Goal: Task Accomplishment & Management: Manage account settings

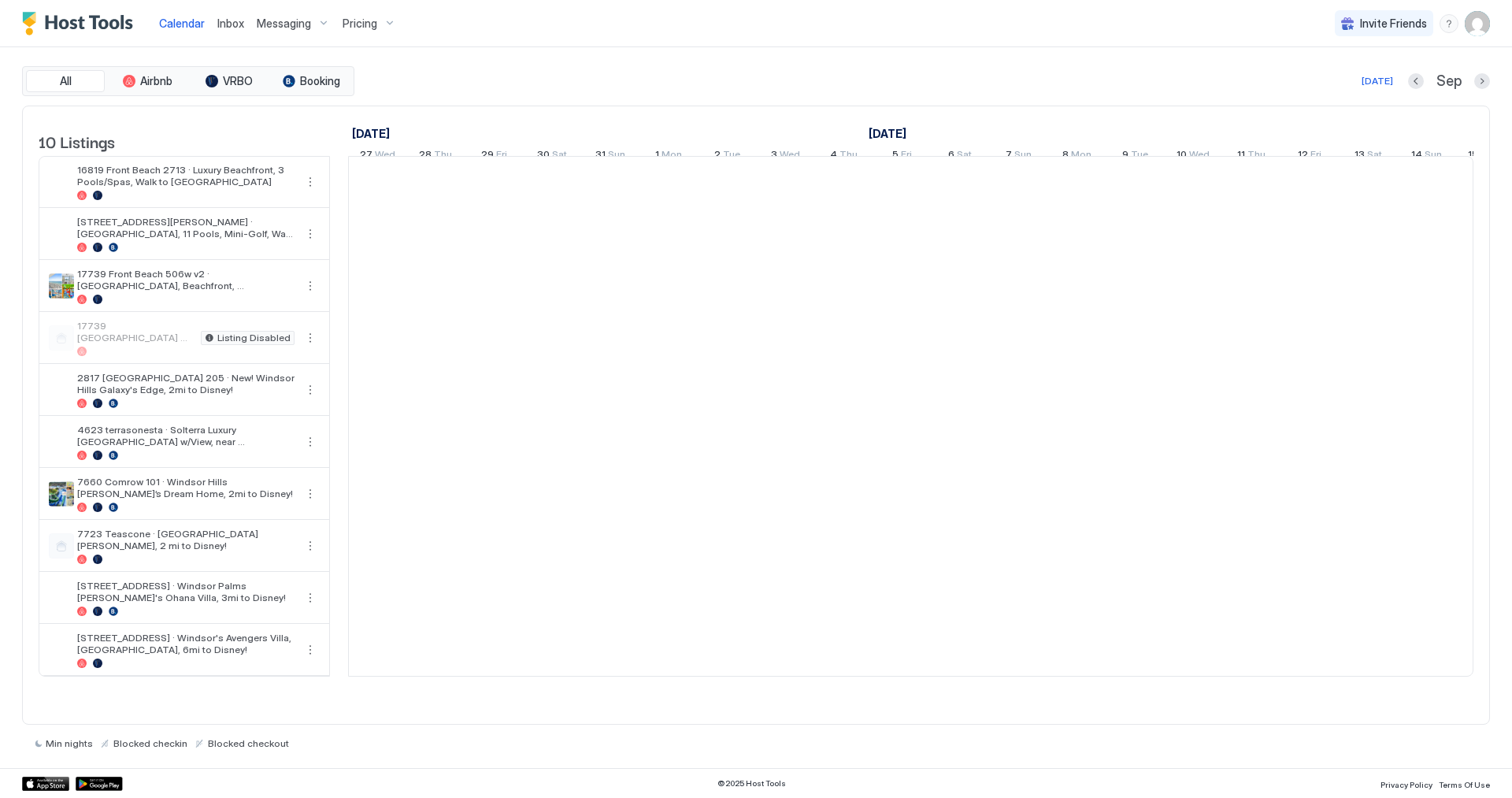
scroll to position [0, 875]
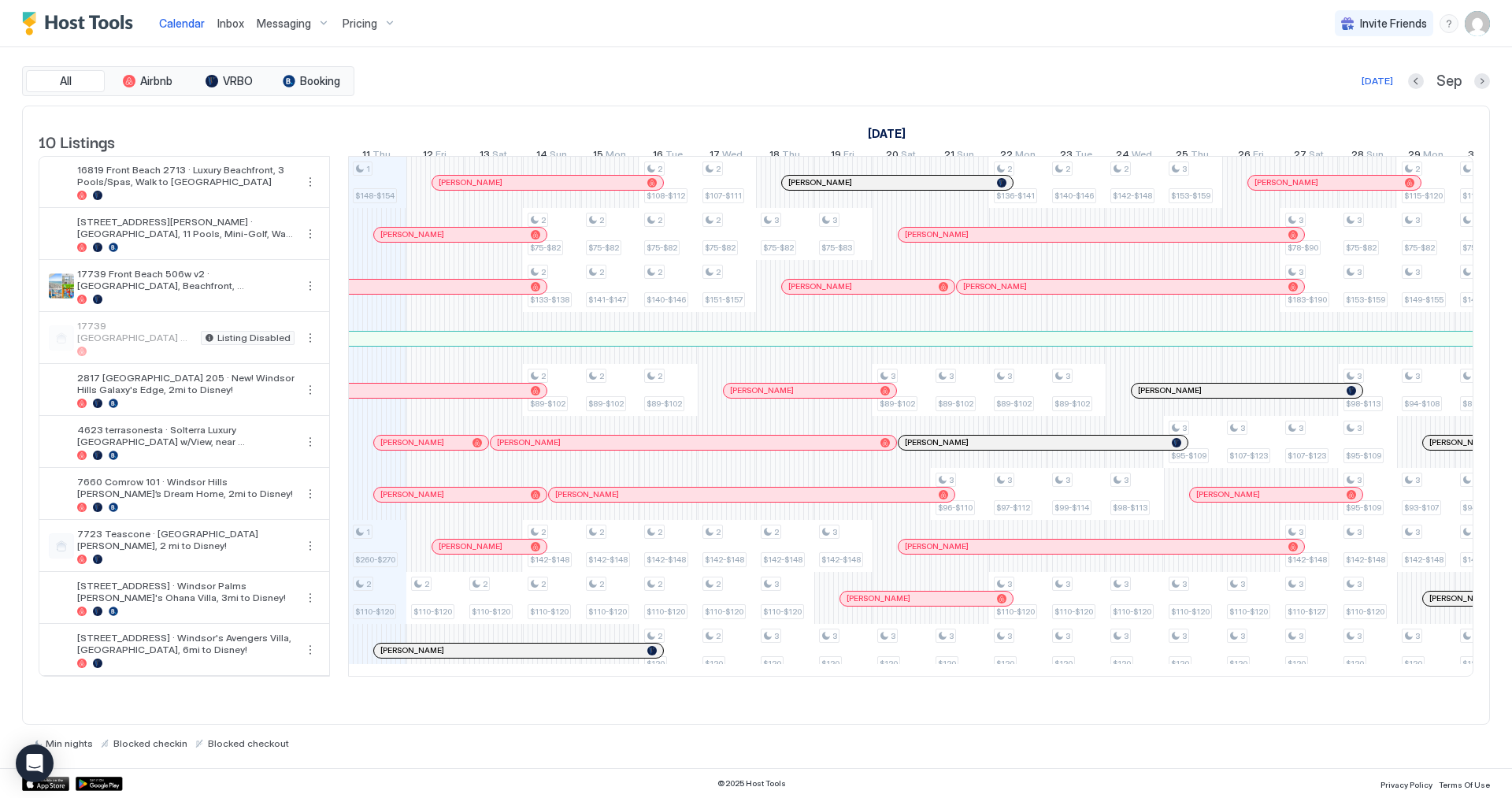
click at [358, 25] on span "Pricing" at bounding box center [360, 24] width 35 height 14
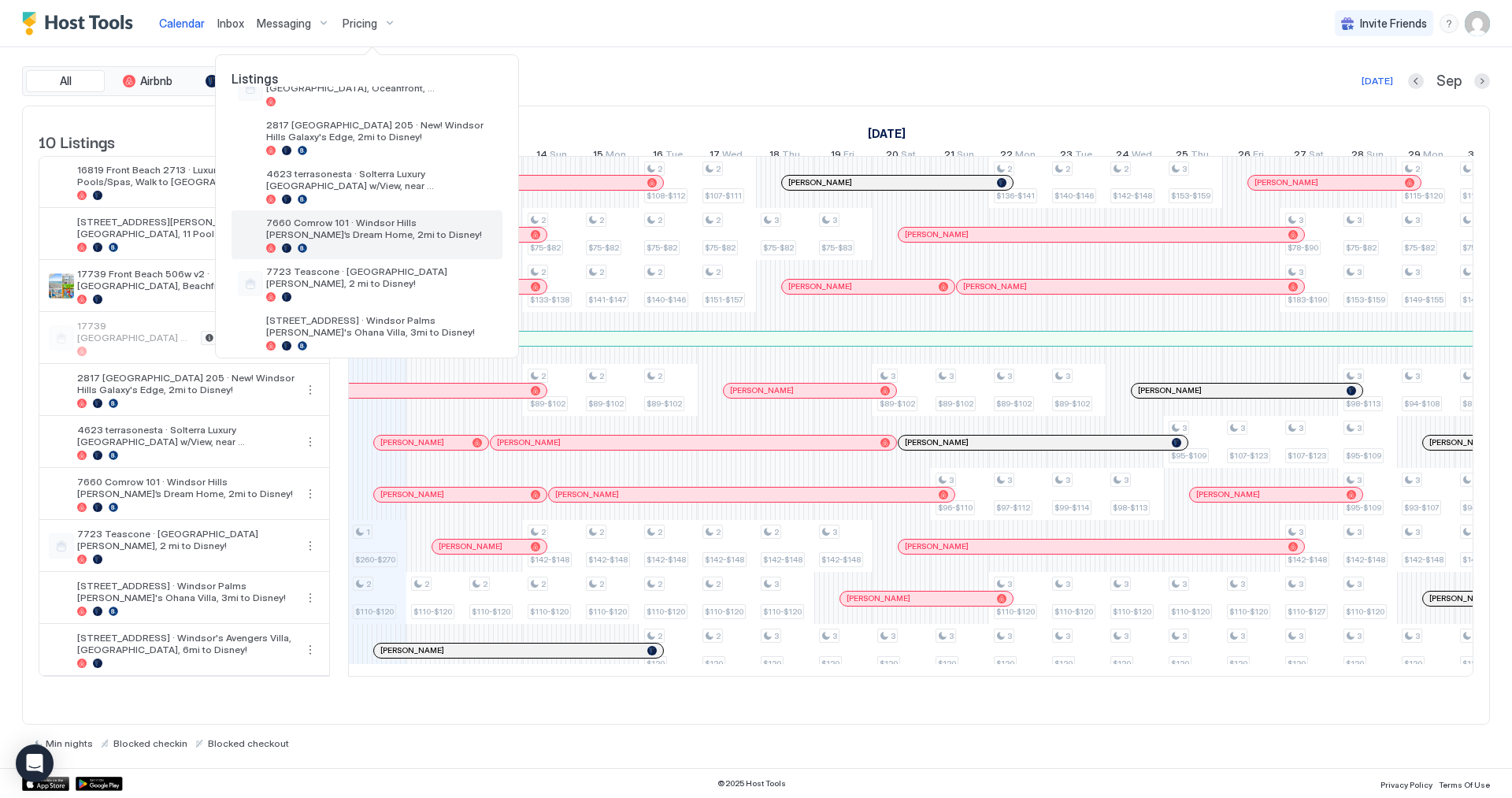
scroll to position [286, 0]
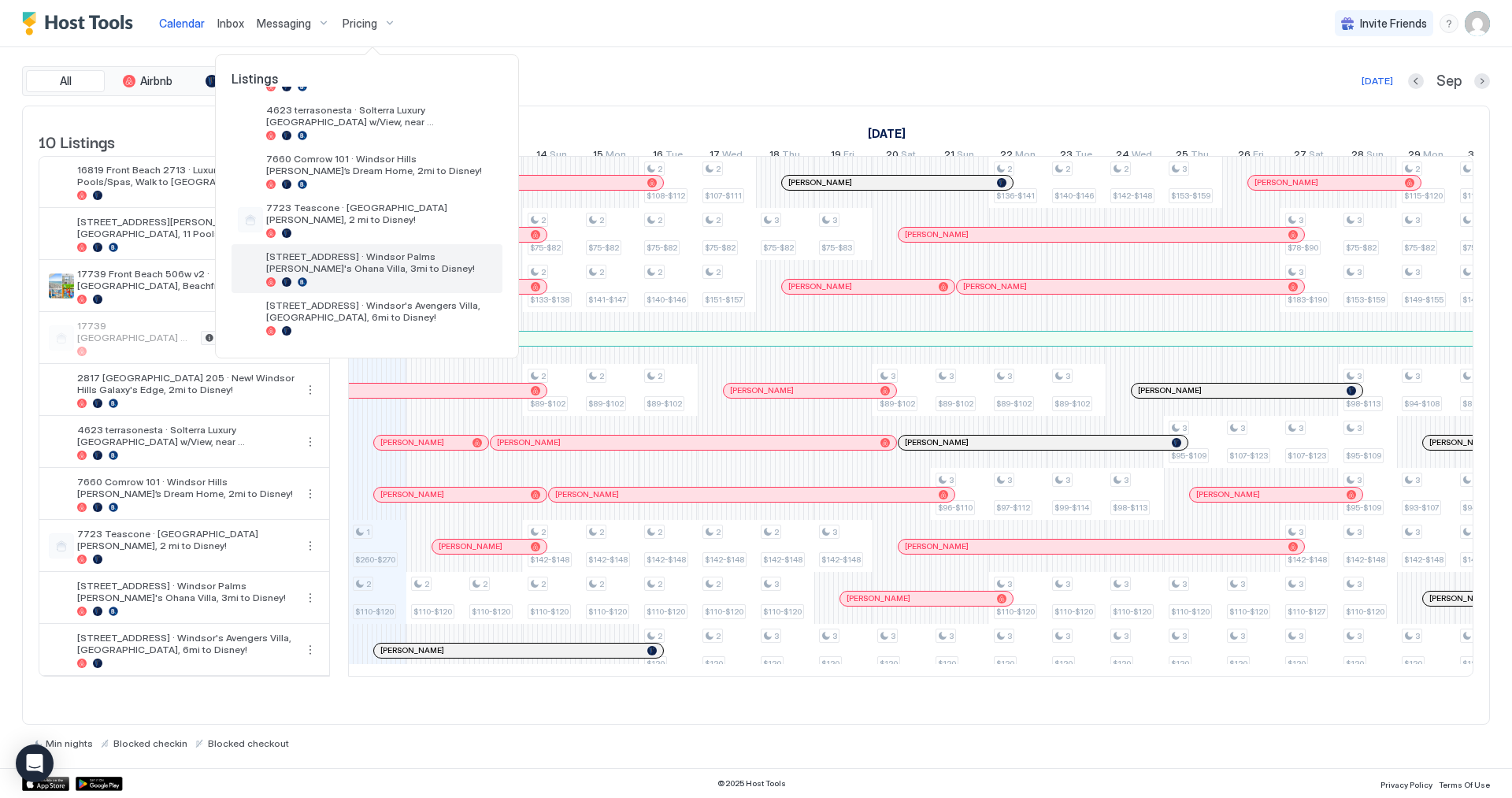
click at [379, 262] on span "[STREET_ADDRESS] · Windsor Palms [PERSON_NAME]'s Ohana Villa, 3mi to Disney!" at bounding box center [381, 261] width 230 height 23
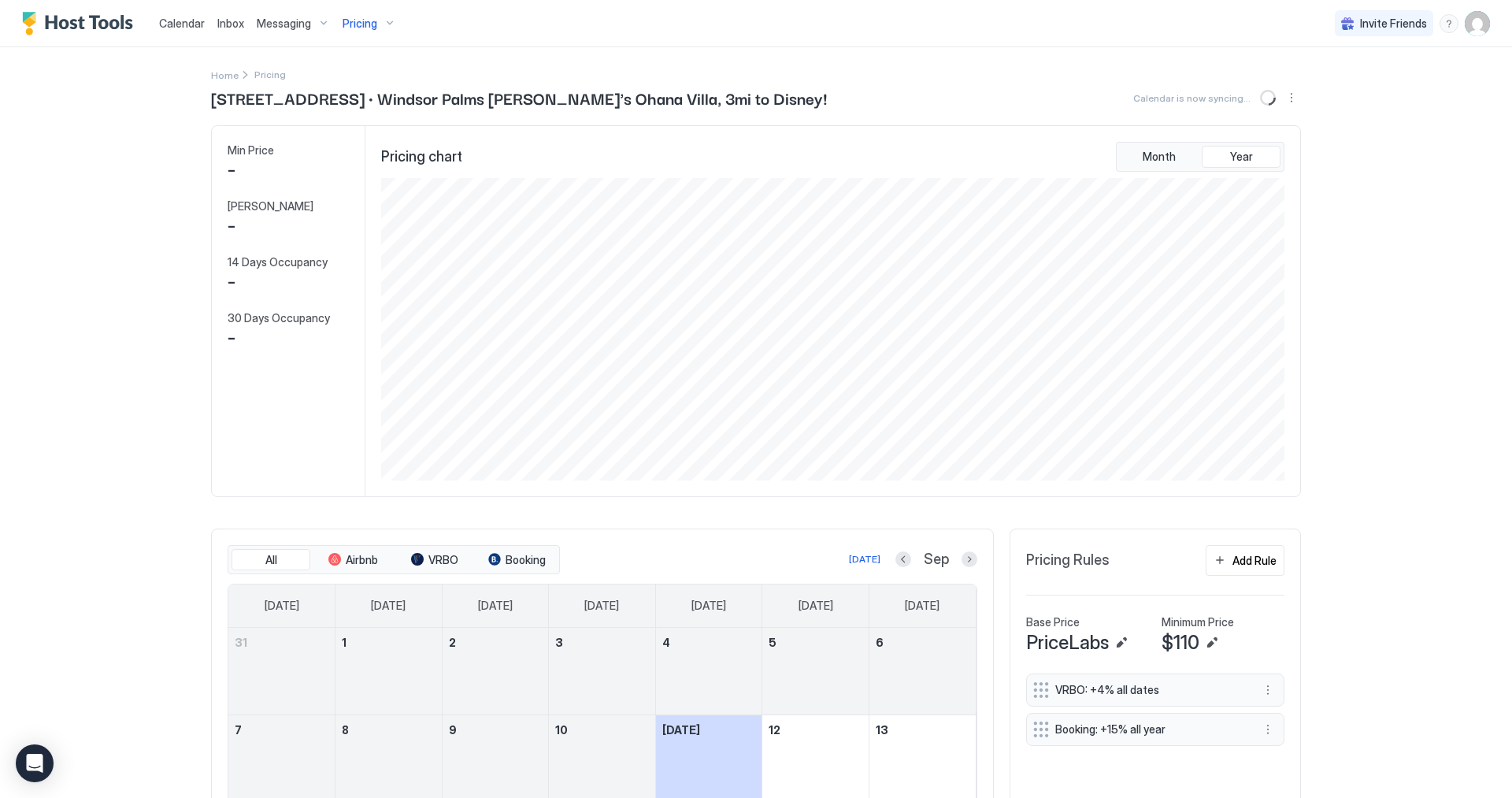
scroll to position [302, 906]
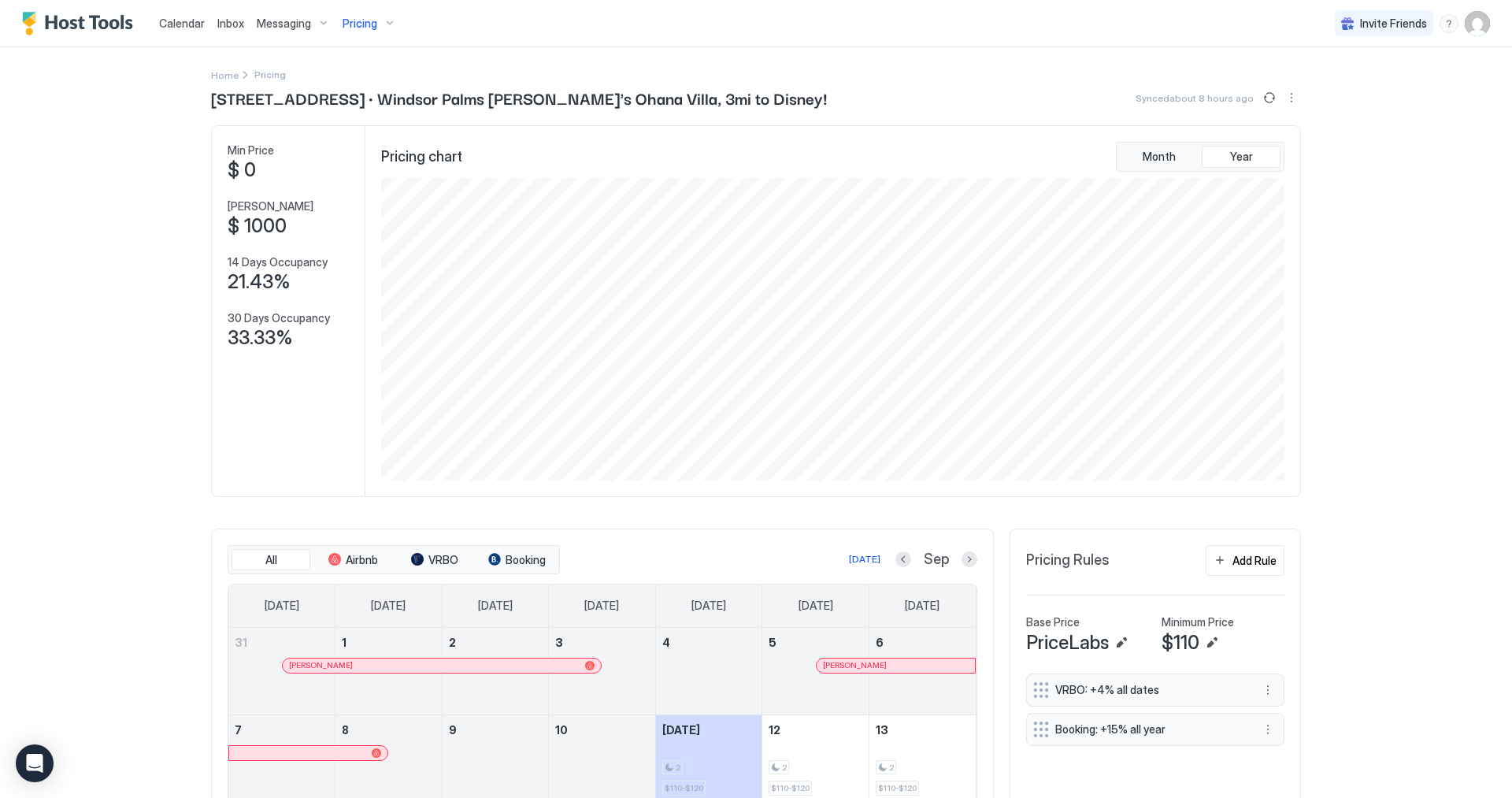
click at [883, 89] on div "8021 King Palm Circle · Windsor Palms Mickey's Ohana Villa, 3mi to Disney! Sync…" at bounding box center [755, 97] width 1090 height 23
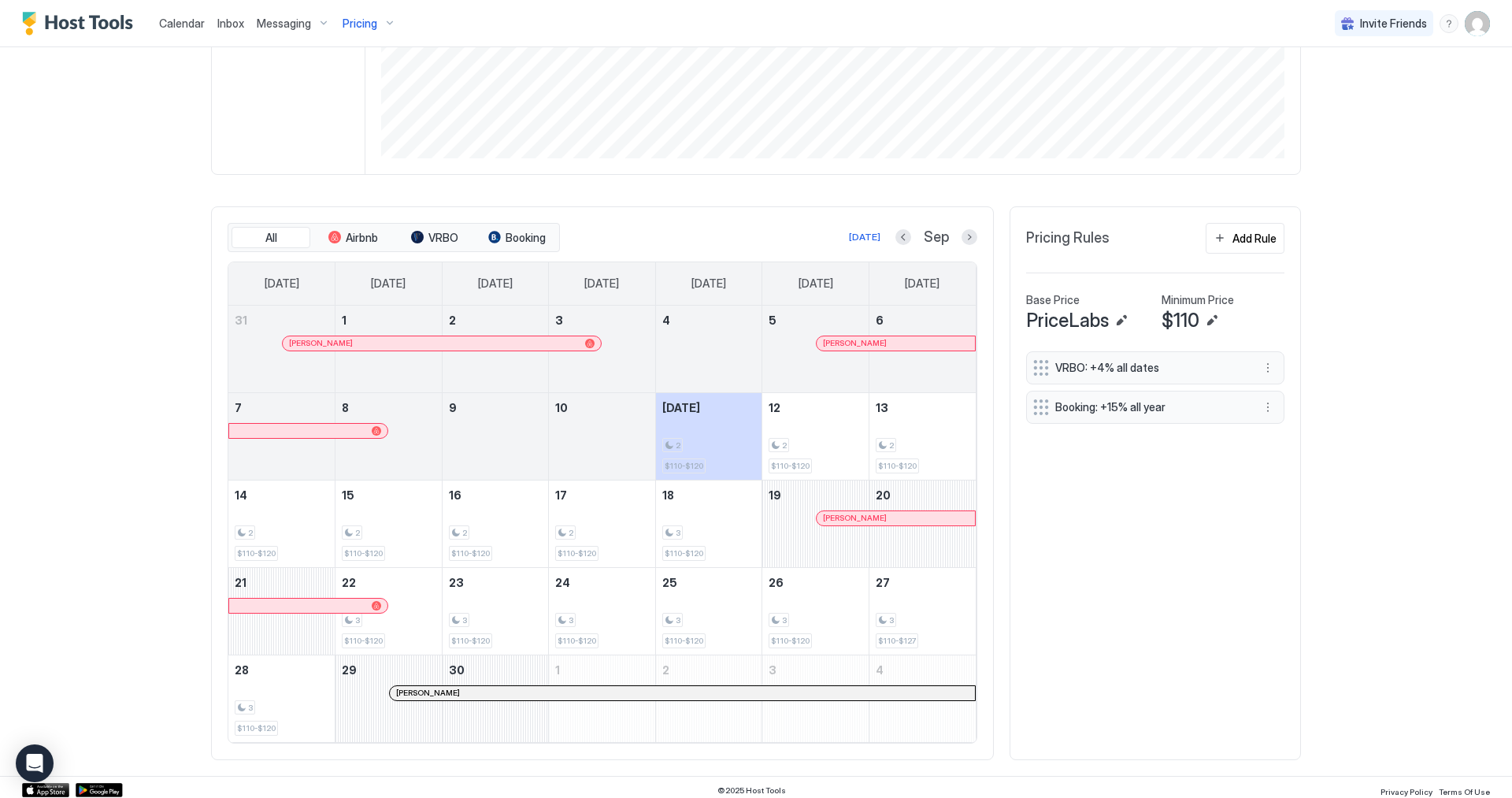
scroll to position [328, 0]
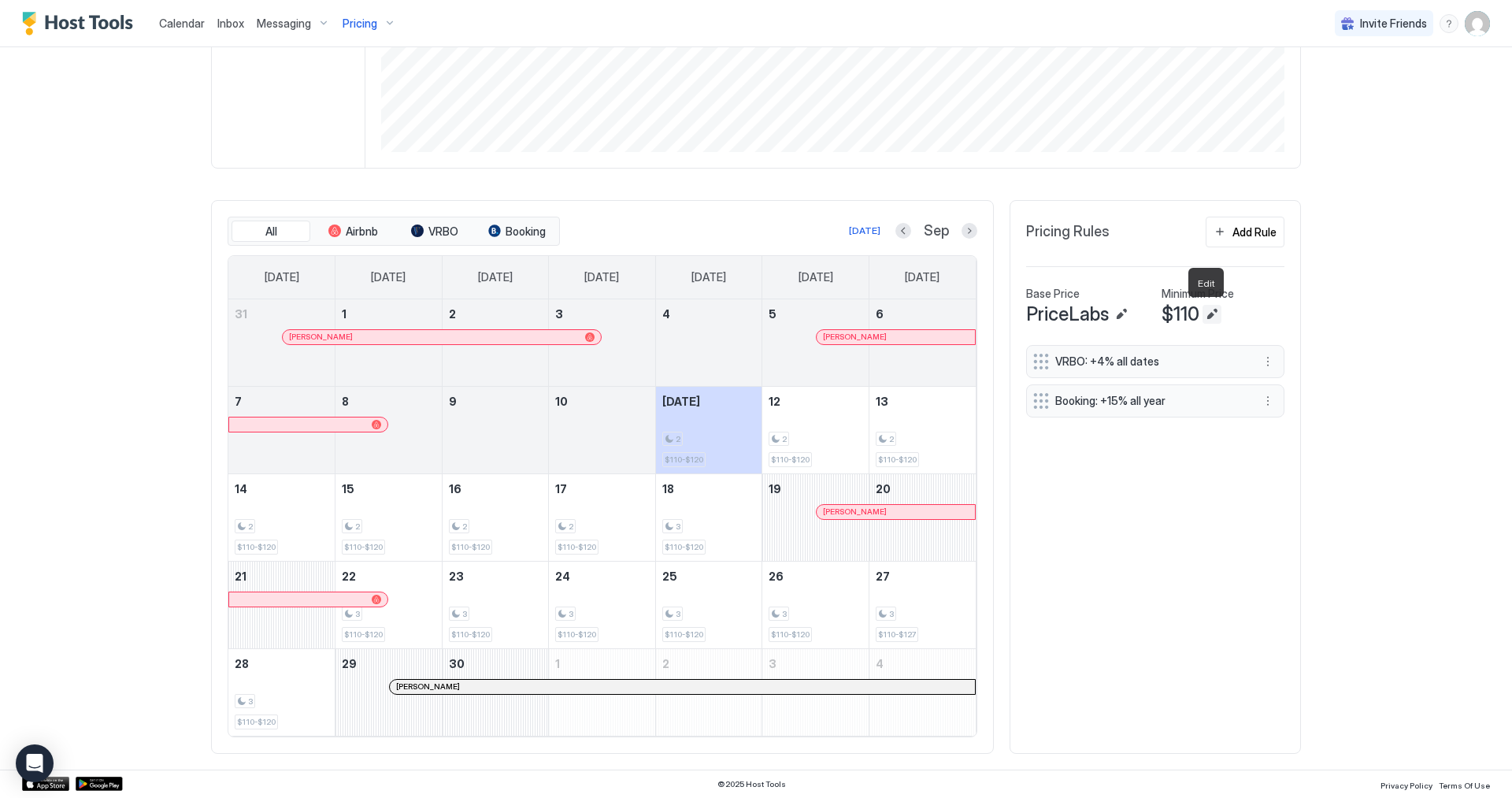
click at [1214, 319] on button "Edit" at bounding box center [1212, 315] width 19 height 19
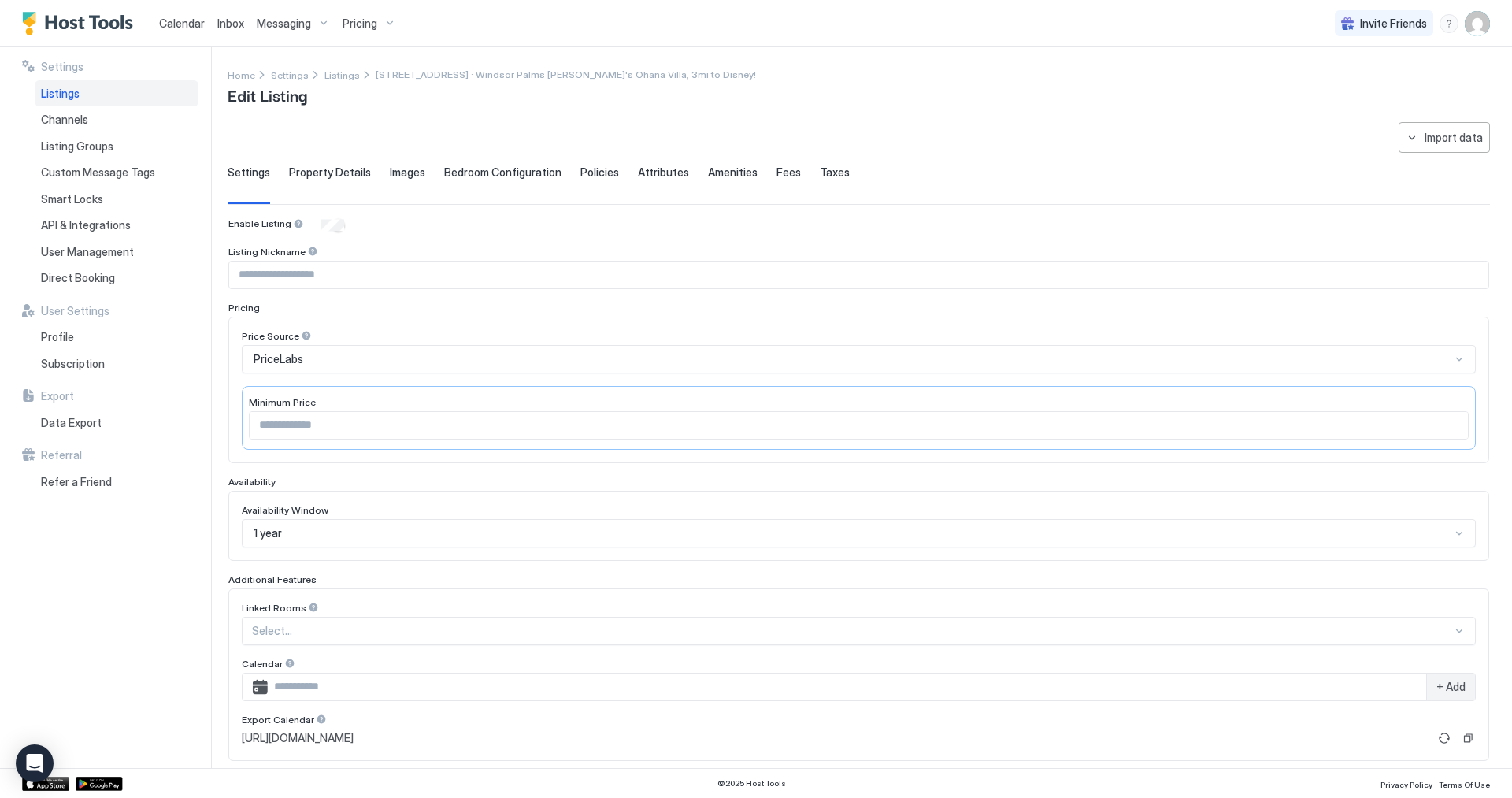
drag, startPoint x: 487, startPoint y: 442, endPoint x: 492, endPoint y: 434, distance: 9.4
click at [489, 441] on div "Minimum Price ***" at bounding box center [859, 418] width 1235 height 64
click at [493, 433] on input "***" at bounding box center [858, 425] width 1218 height 27
type input "*"
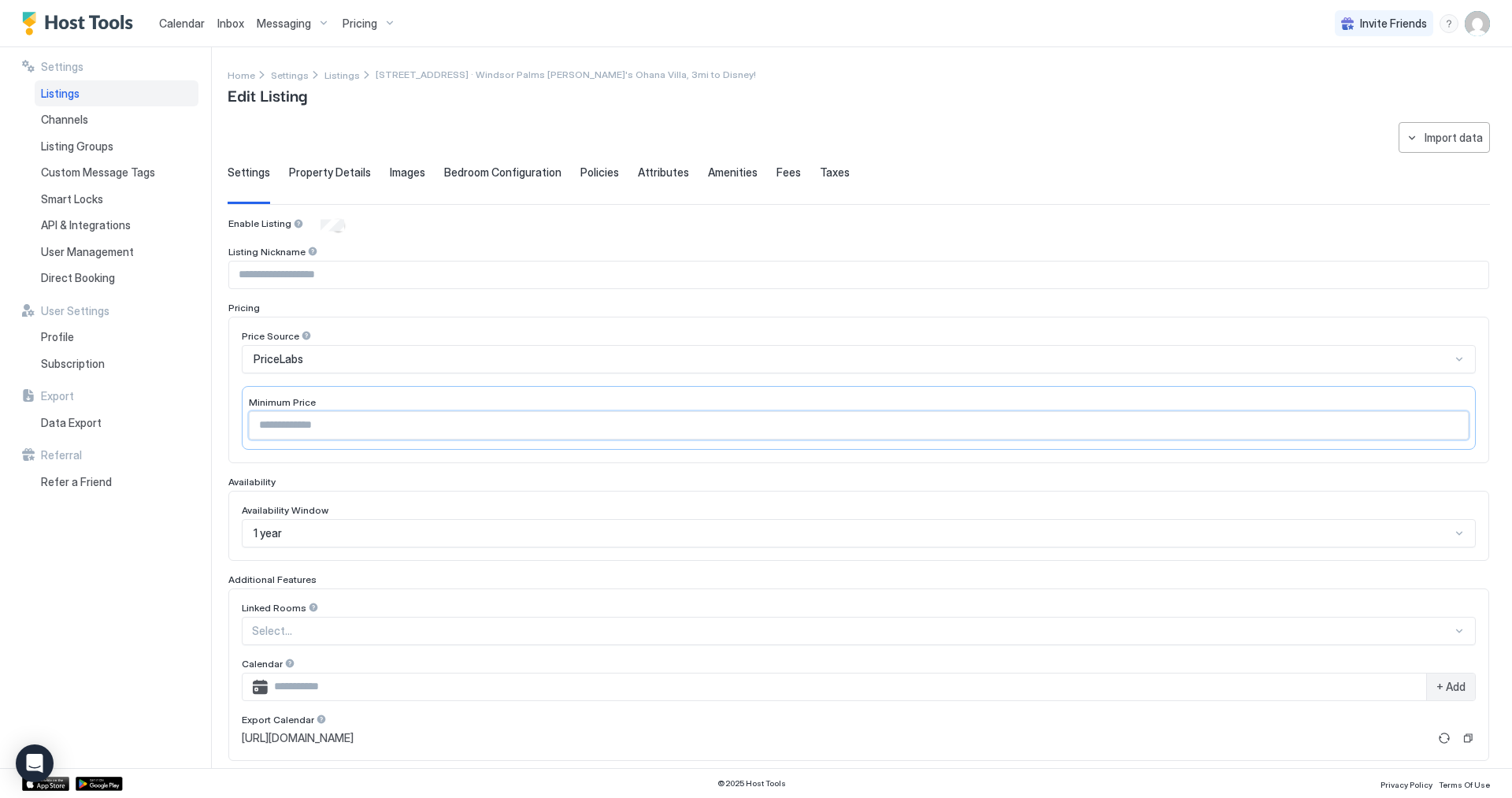
type input "**"
click at [1062, 114] on div "**********" at bounding box center [869, 408] width 1284 height 721
click at [403, 18] on div "Calendar Inbox Messaging Pricing Invite Friends RC" at bounding box center [756, 23] width 1512 height 47
click at [374, 26] on span "Pricing" at bounding box center [360, 24] width 35 height 14
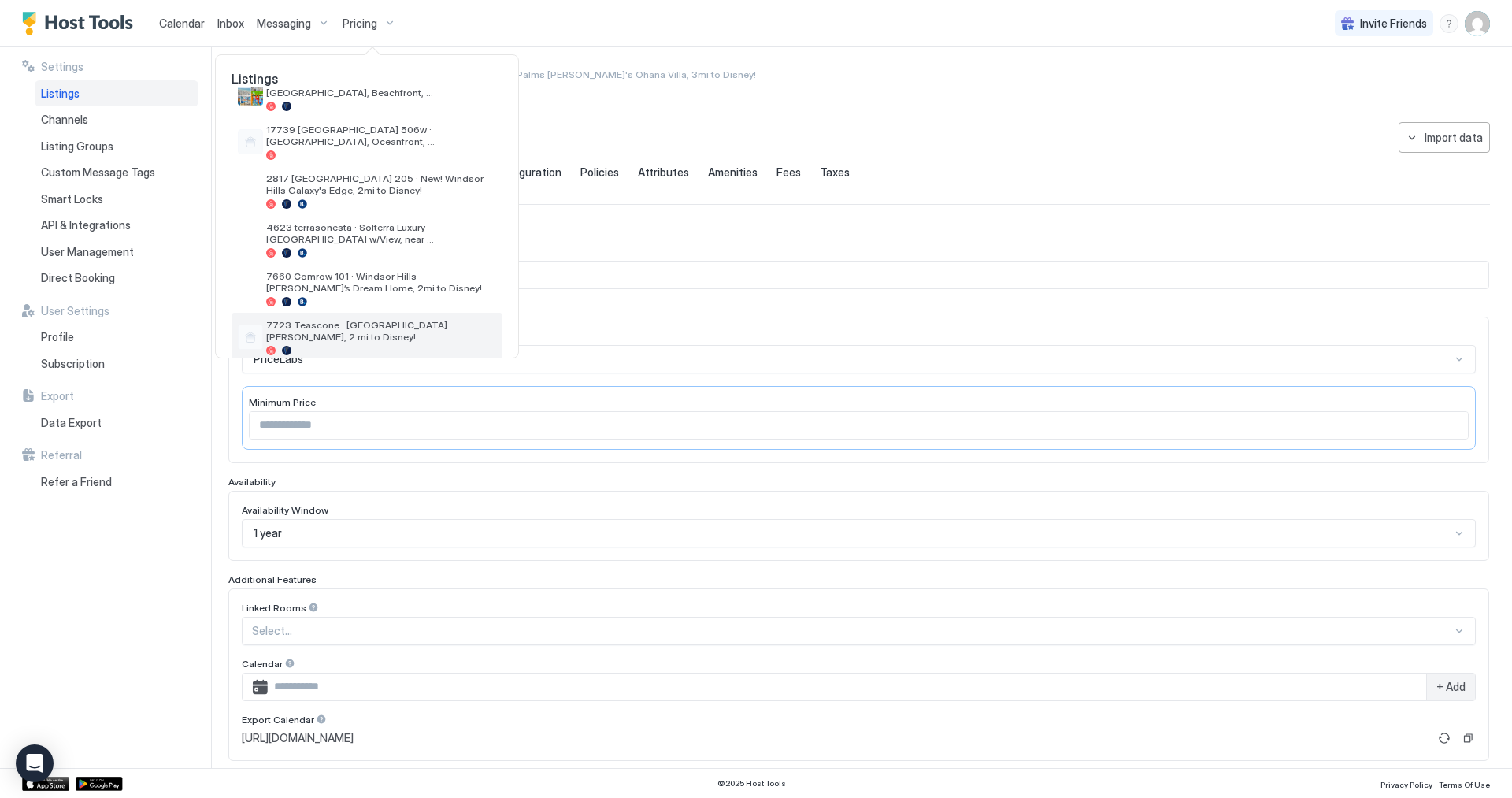
scroll to position [286, 0]
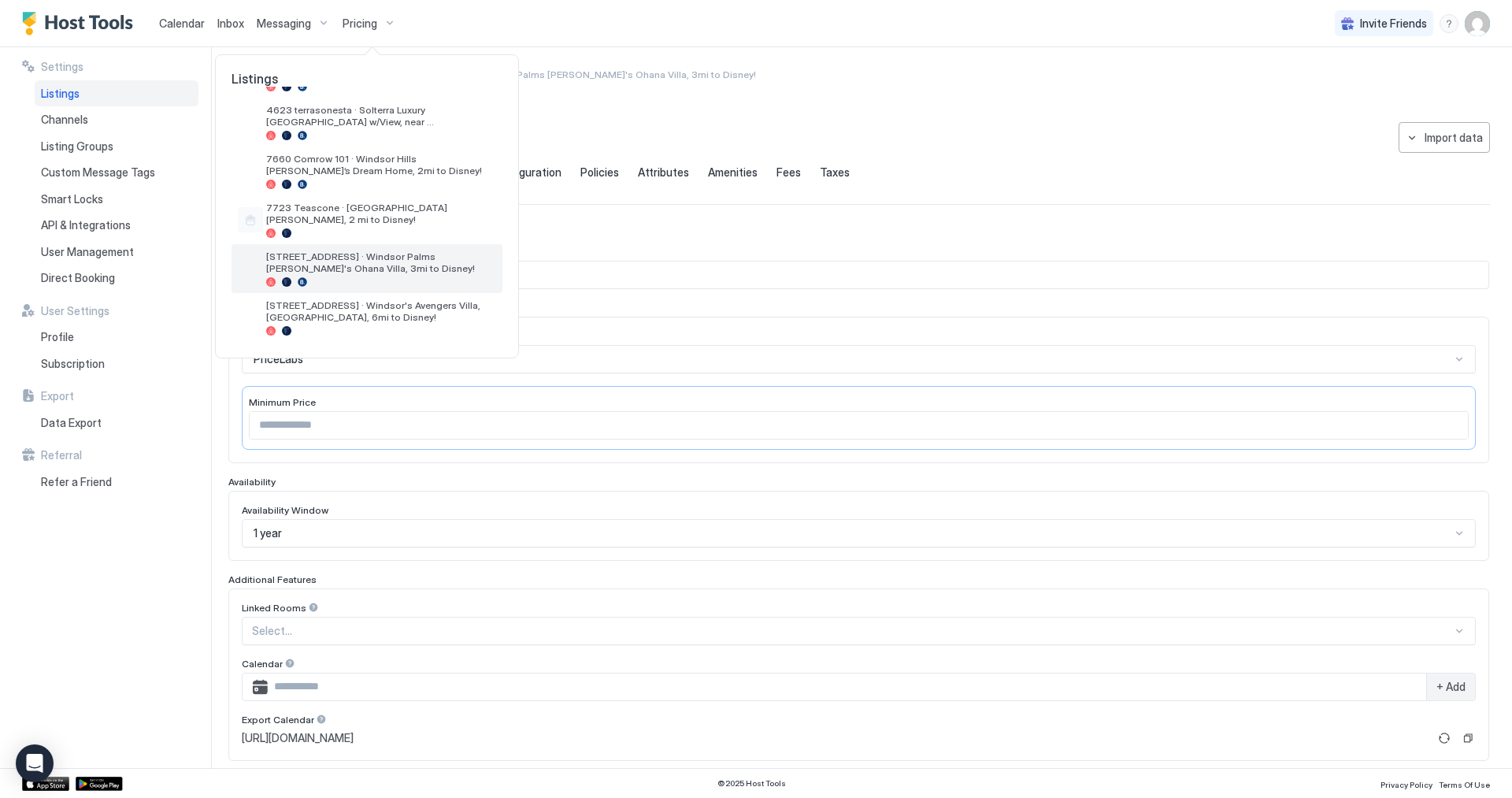
click at [366, 253] on span "[STREET_ADDRESS] · Windsor Palms [PERSON_NAME]'s Ohana Villa, 3mi to Disney!" at bounding box center [381, 261] width 230 height 23
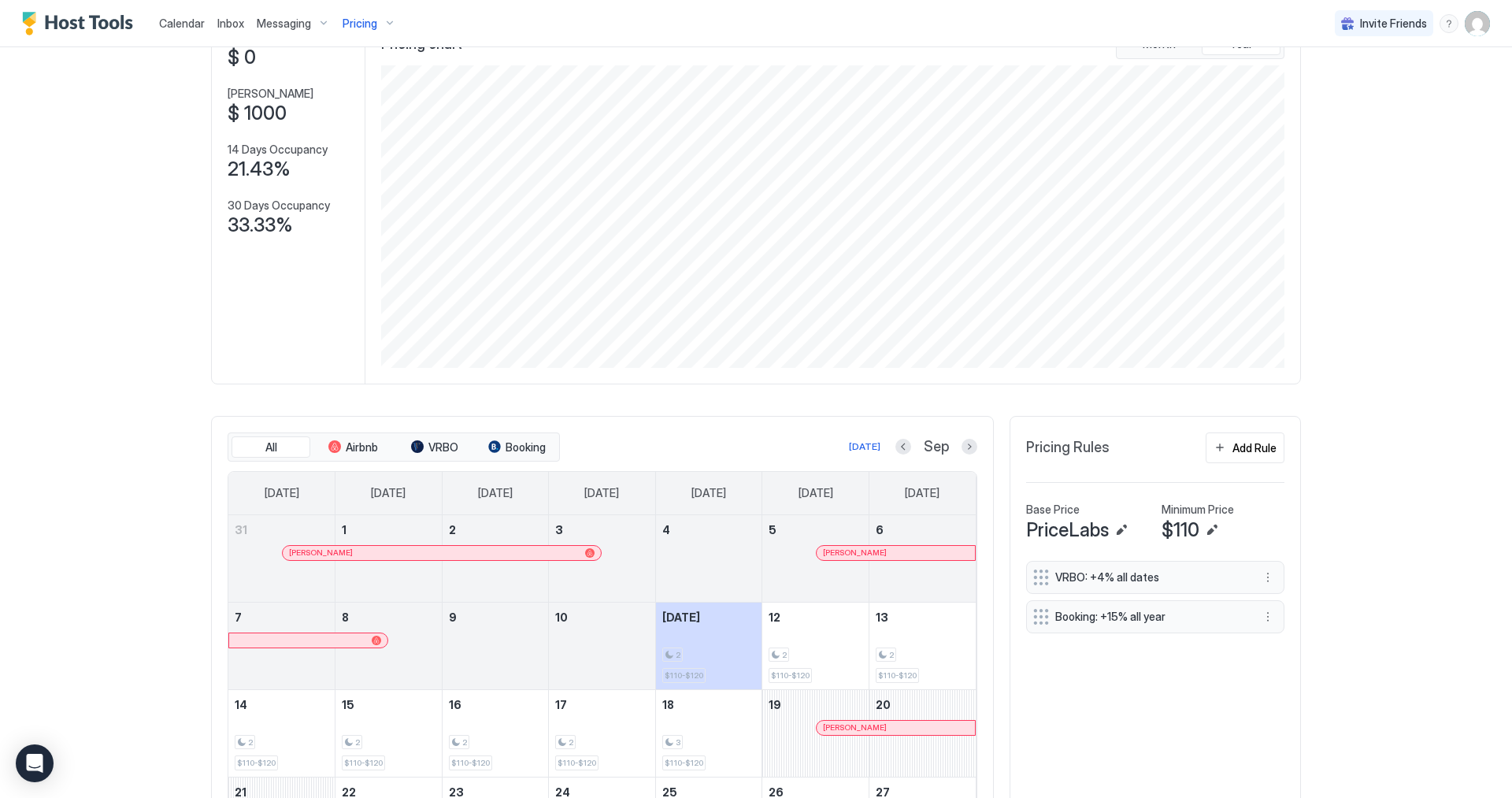
scroll to position [328, 0]
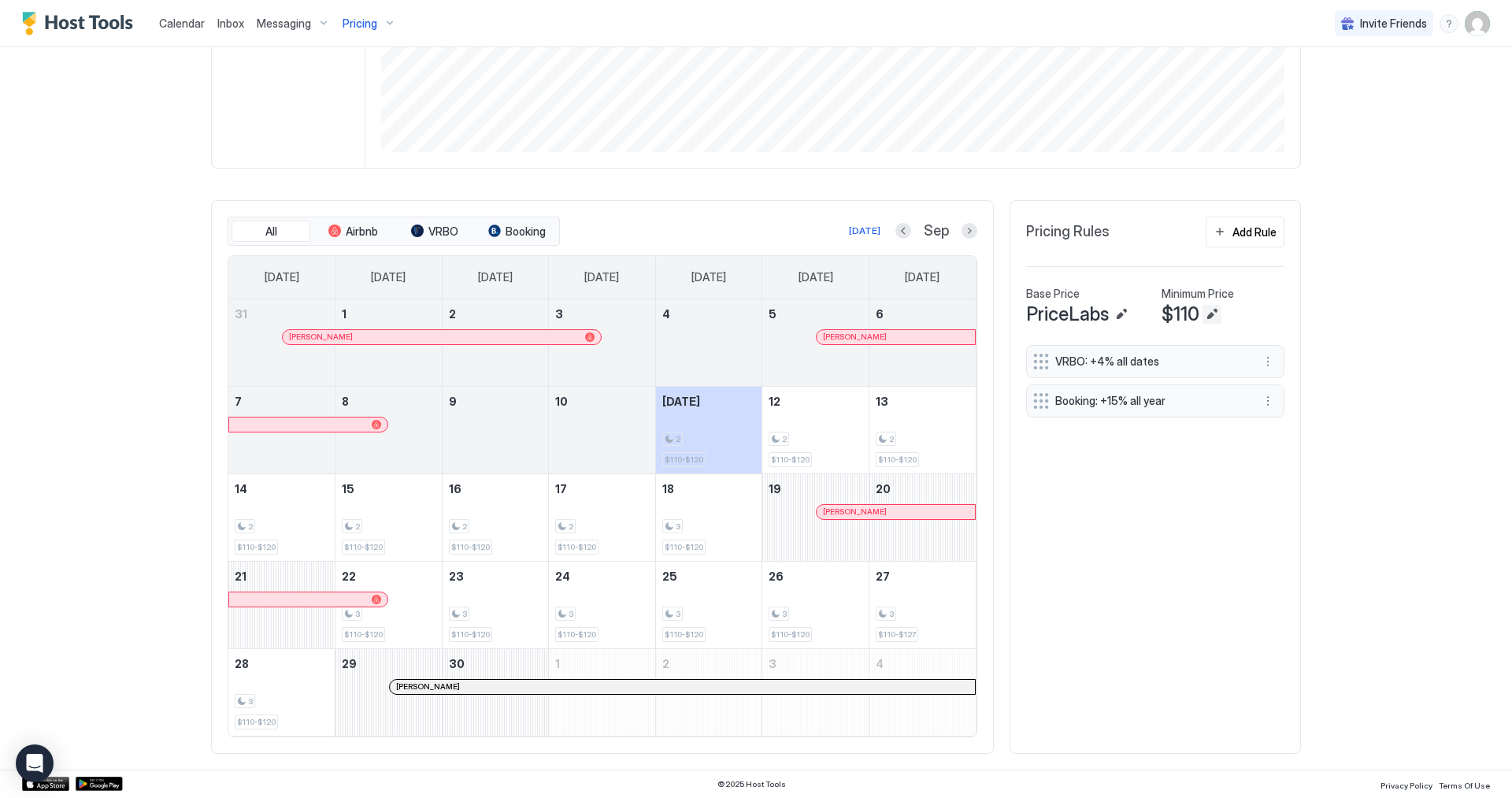
click at [1206, 309] on button "Edit" at bounding box center [1212, 315] width 19 height 19
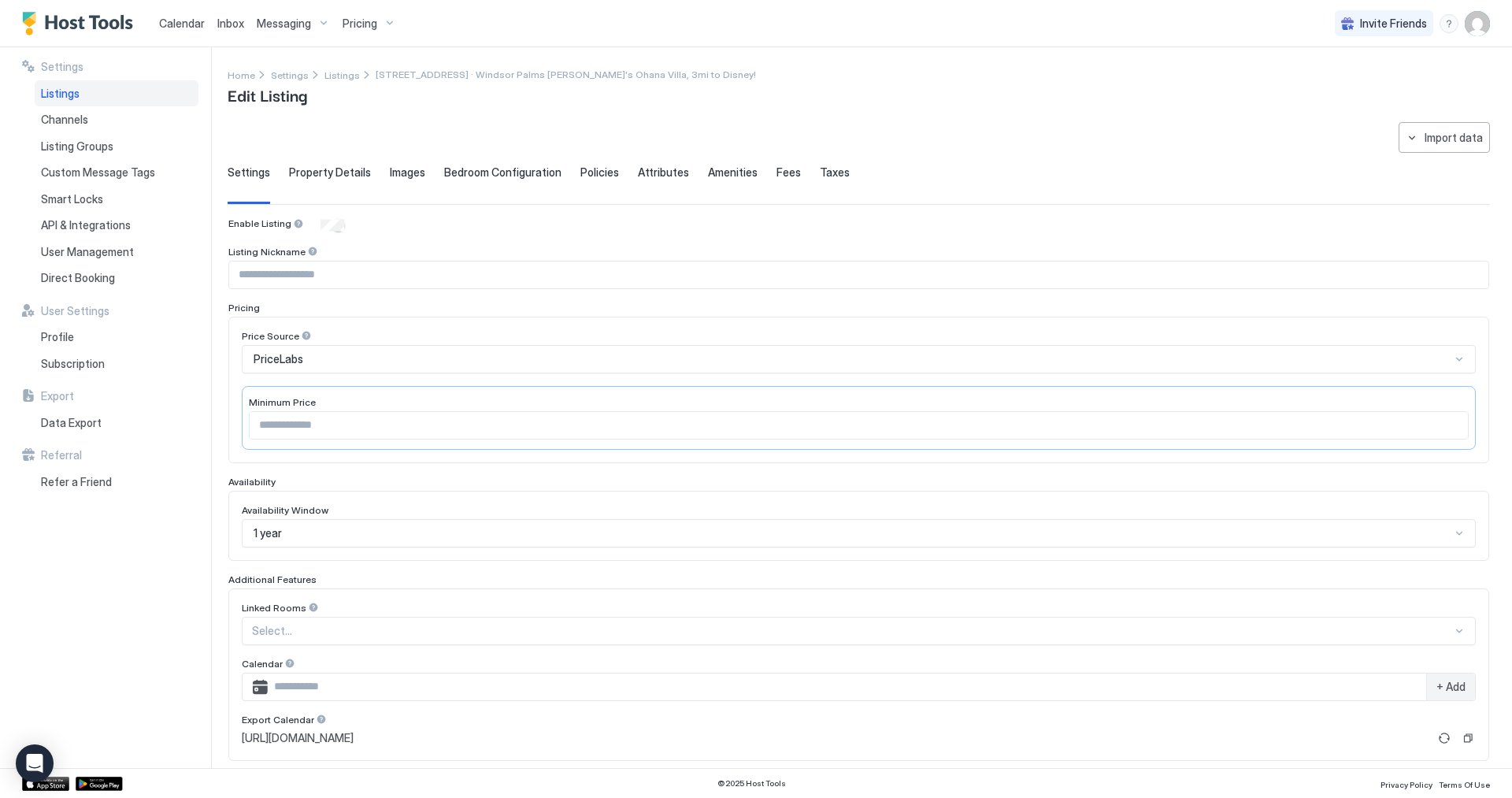
click at [531, 435] on input "***" at bounding box center [858, 425] width 1218 height 27
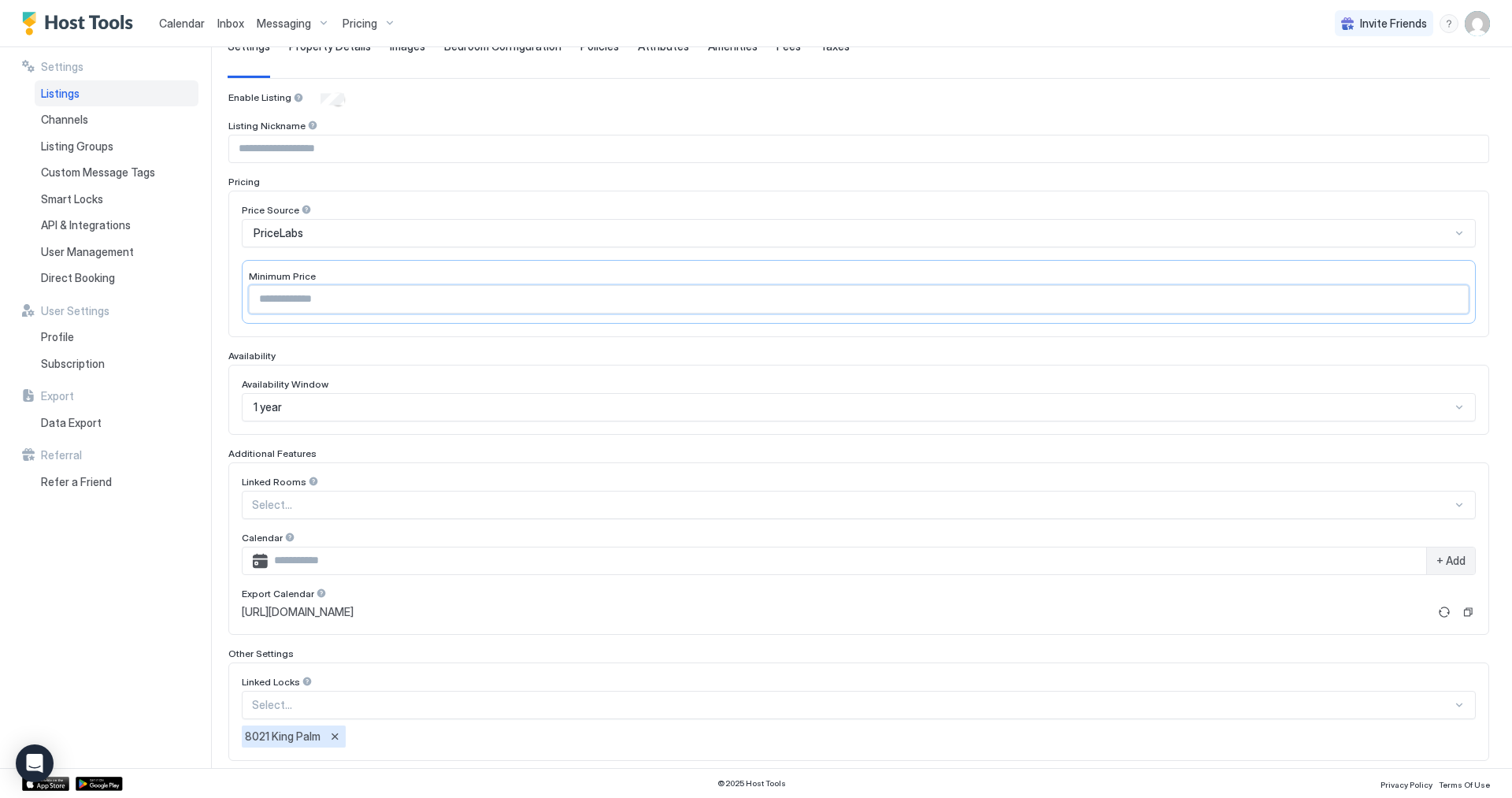
scroll to position [208, 0]
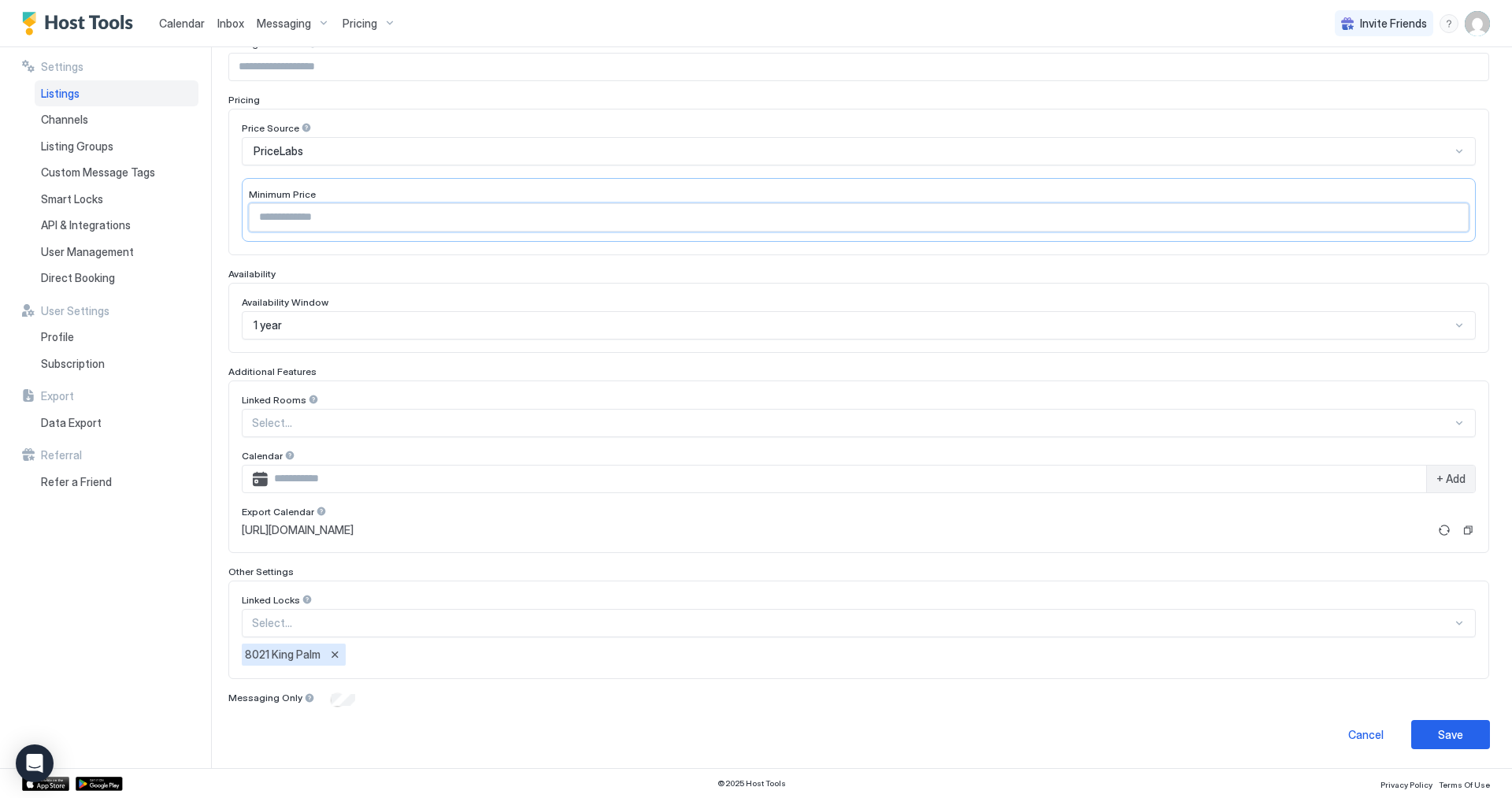
type input "***"
click at [1458, 722] on button "Save" at bounding box center [1451, 734] width 79 height 29
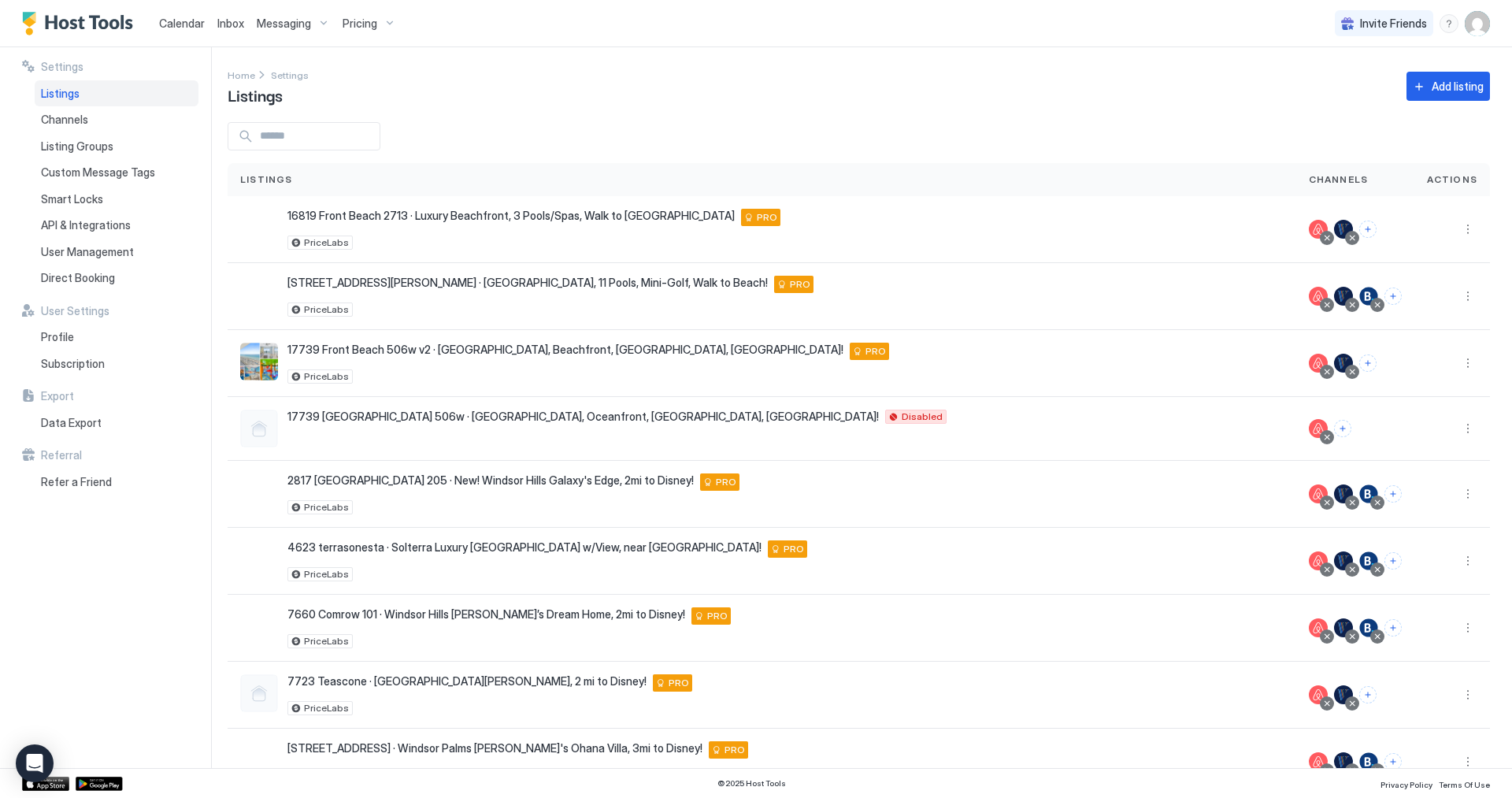
click at [366, 19] on span "Pricing" at bounding box center [360, 24] width 35 height 14
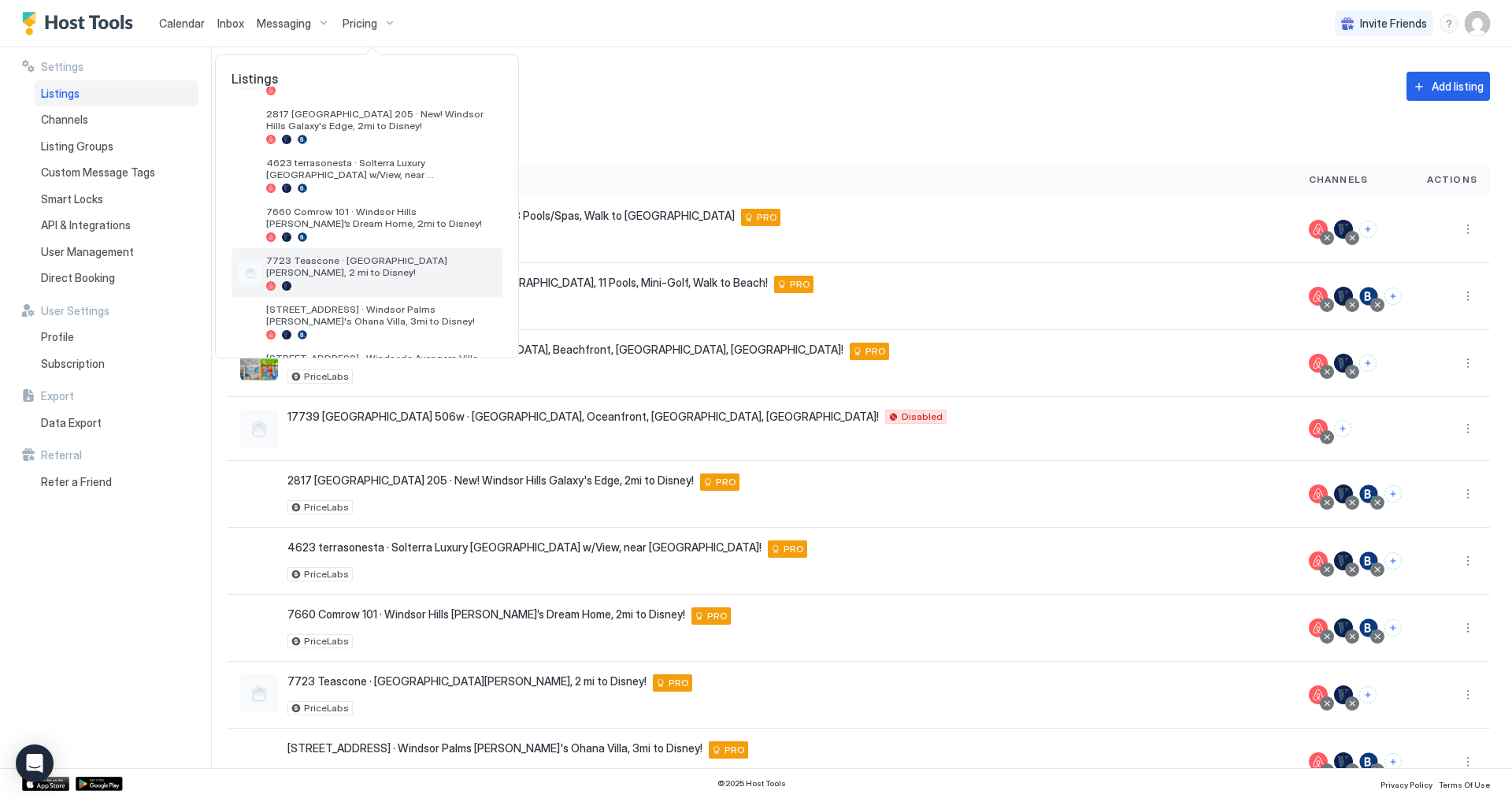
scroll to position [208, 0]
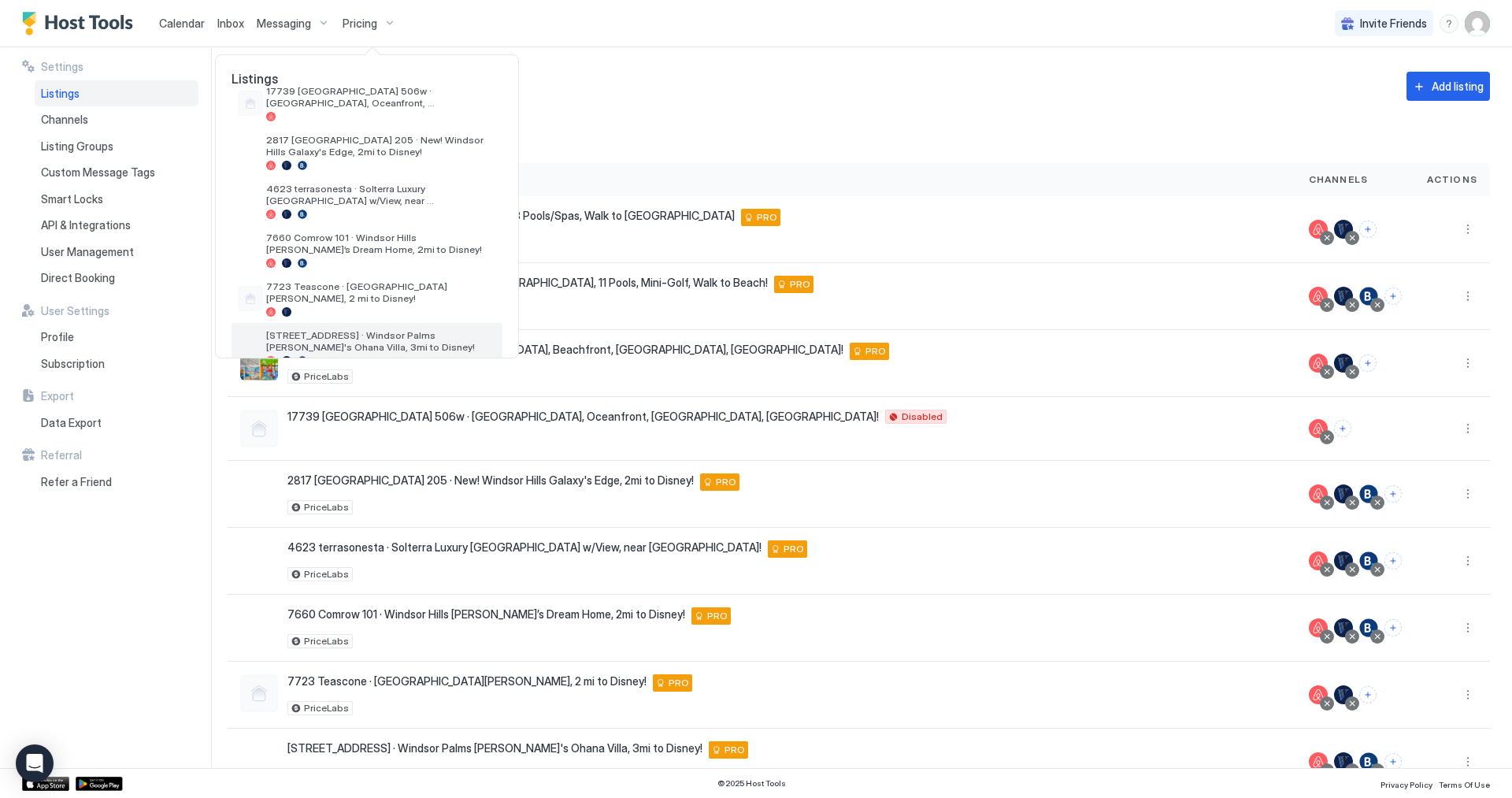
click at [406, 335] on span "[STREET_ADDRESS] · Windsor Palms [PERSON_NAME]'s Ohana Villa, 3mi to Disney!" at bounding box center [381, 340] width 230 height 23
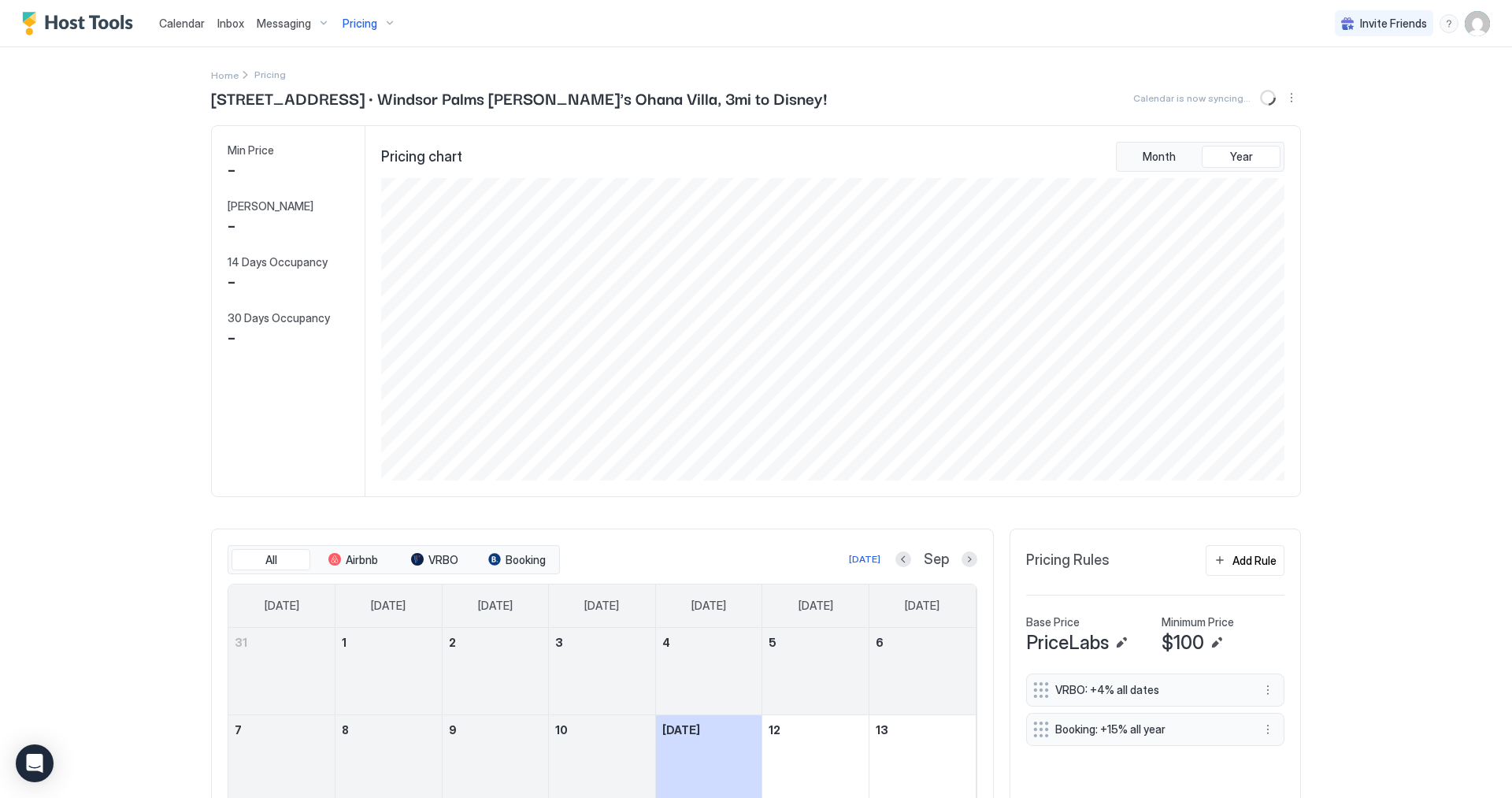
scroll to position [302, 906]
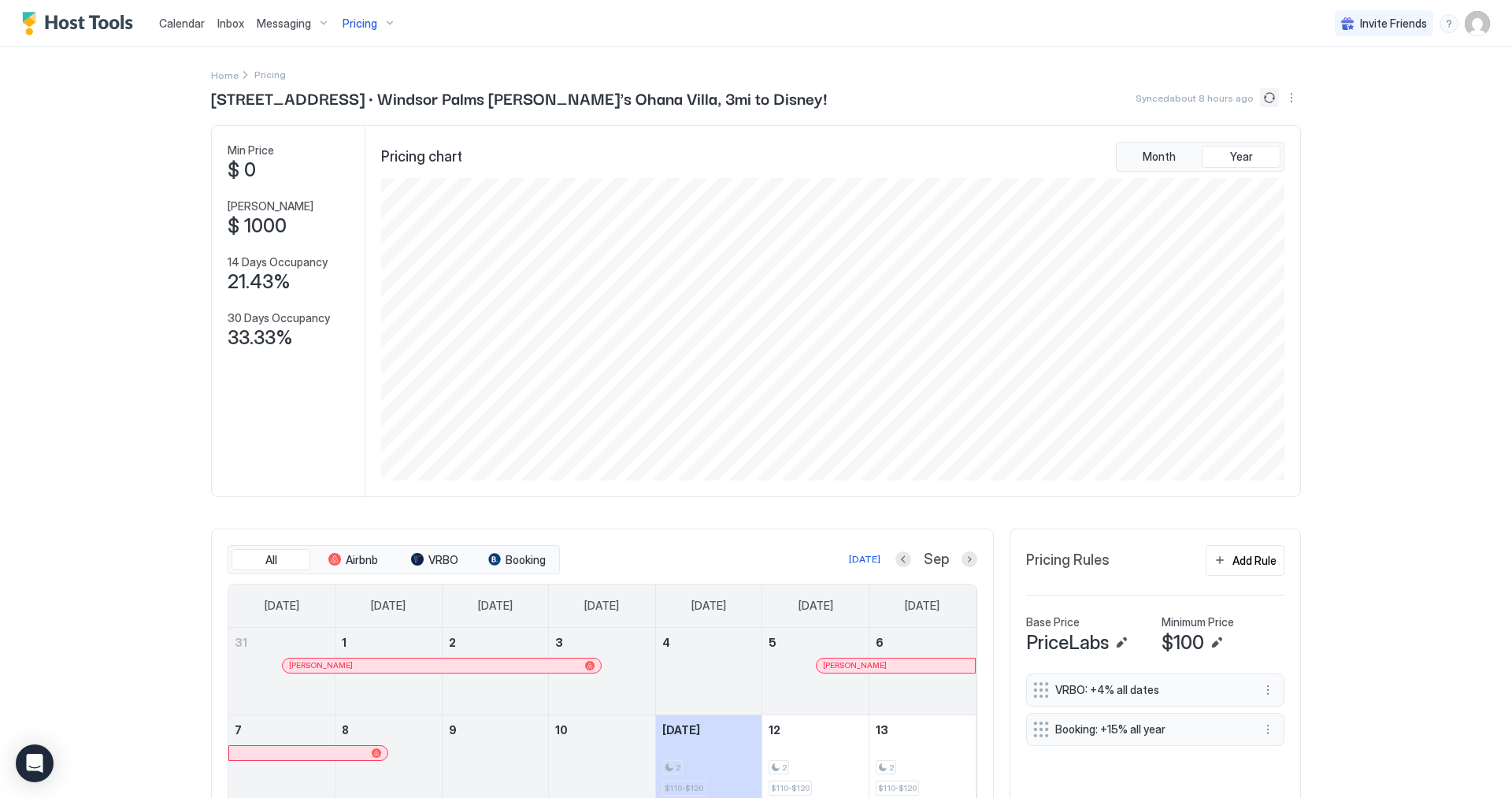
click at [1263, 100] on button "Sync prices" at bounding box center [1270, 98] width 19 height 19
click at [1268, 96] on button "Sync prices" at bounding box center [1270, 98] width 19 height 19
click at [1268, 96] on icon "loading" at bounding box center [1268, 97] width 20 height 20
click at [1268, 96] on button "Sync prices" at bounding box center [1270, 98] width 19 height 19
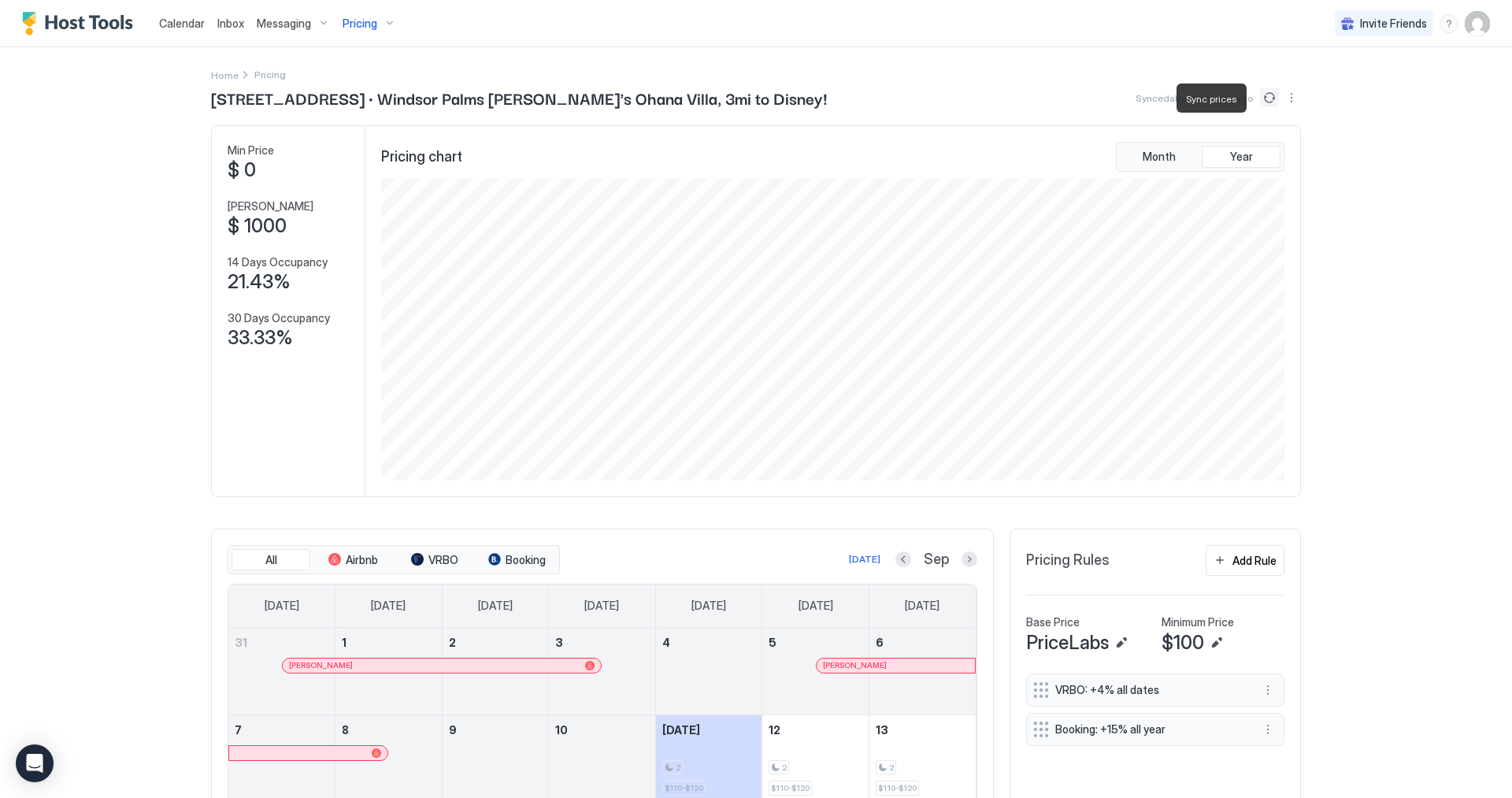
click at [1268, 96] on button "Sync prices" at bounding box center [1270, 98] width 19 height 19
click at [1268, 96] on icon "loading" at bounding box center [1268, 97] width 22 height 22
click at [1268, 72] on div "Home Pricing" at bounding box center [755, 74] width 1090 height 17
click at [1264, 101] on button "Sync prices" at bounding box center [1270, 98] width 19 height 19
click at [1346, 94] on div "Calendar Inbox Messaging Pricing Invite Friends RC Home Pricing 8021 King Palm …" at bounding box center [756, 399] width 1512 height 798
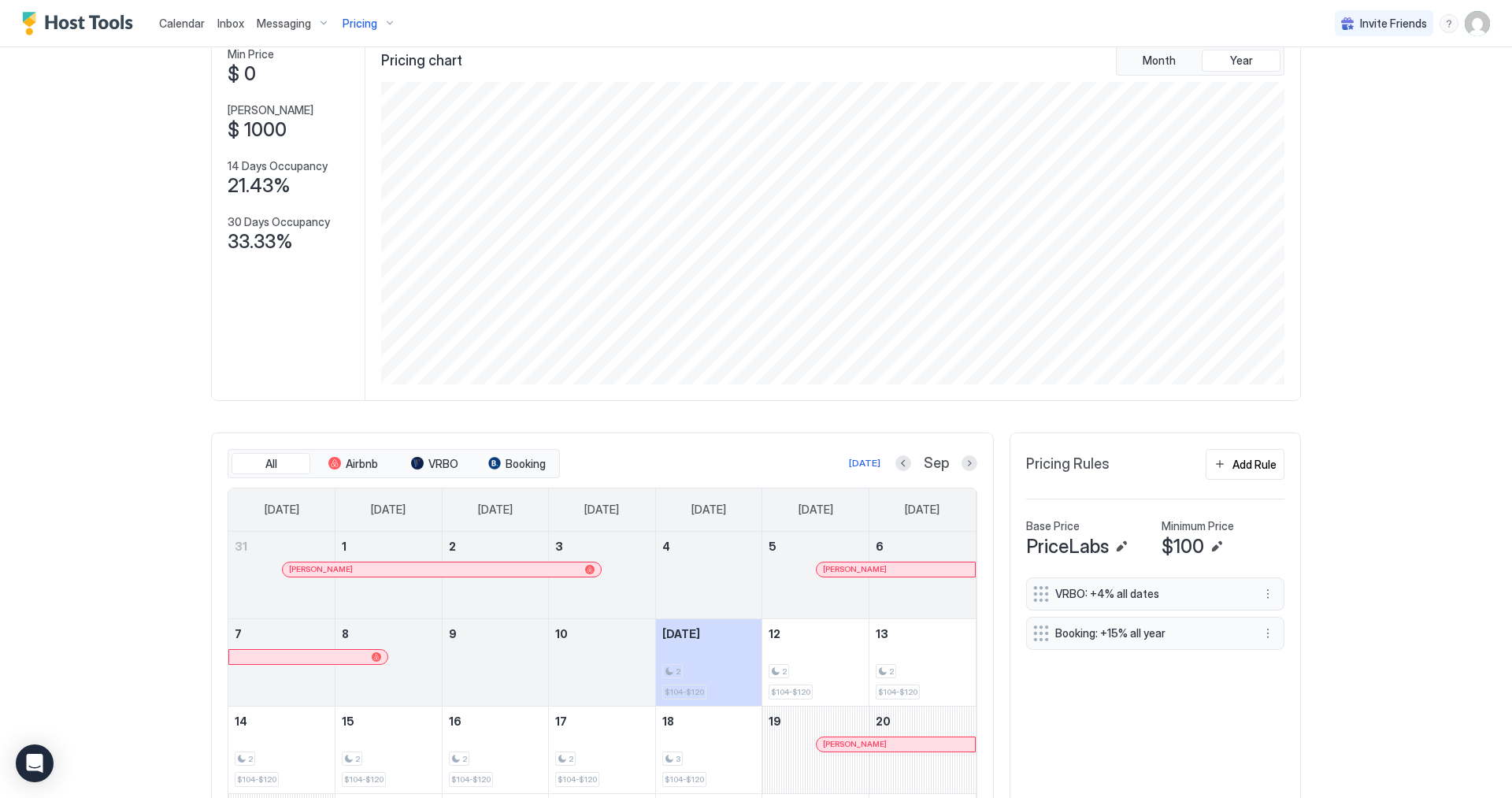
scroll to position [0, 0]
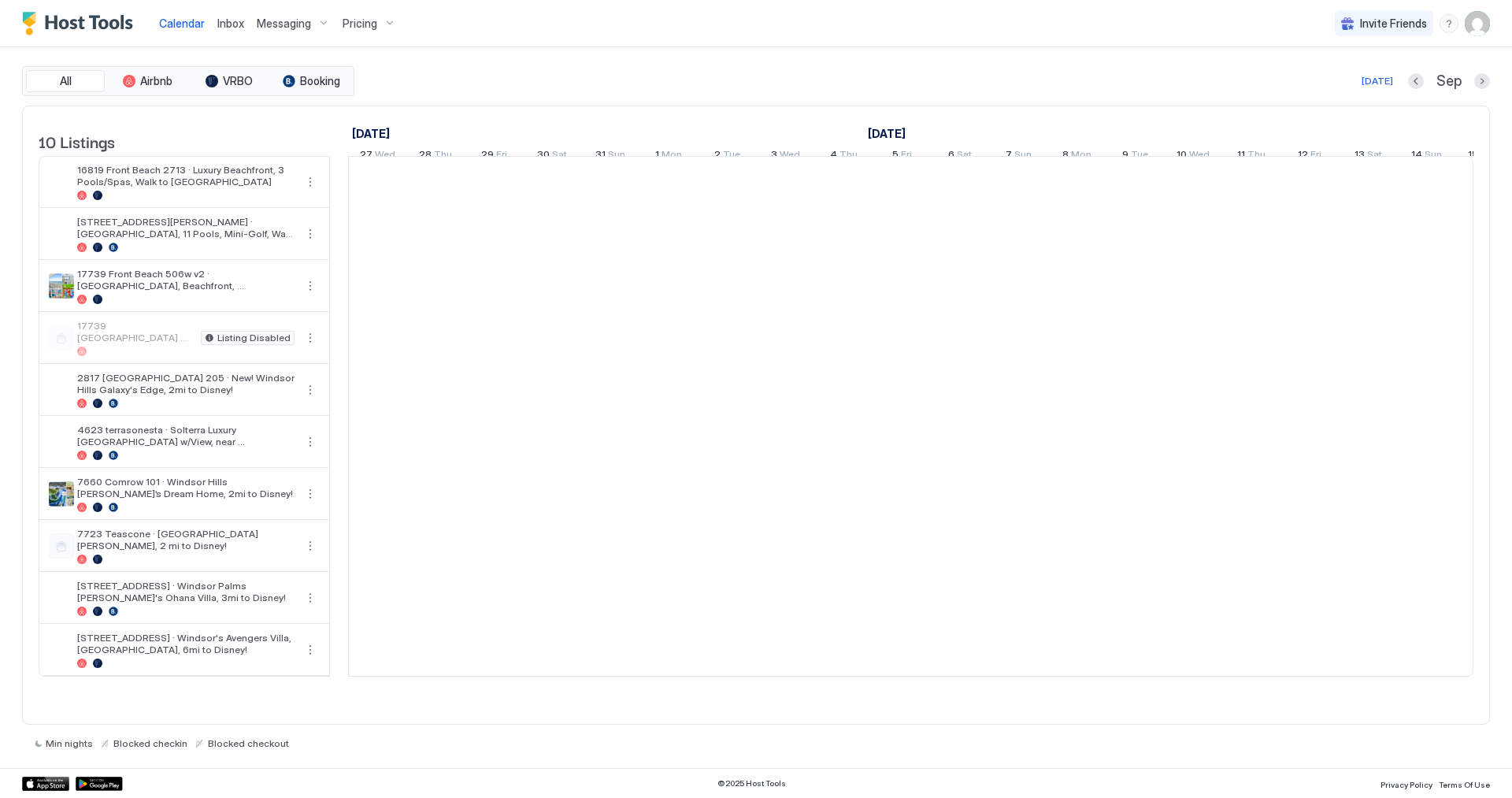
scroll to position [0, 875]
